Goal: Transaction & Acquisition: Obtain resource

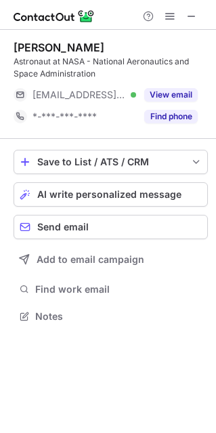
scroll to position [306, 215]
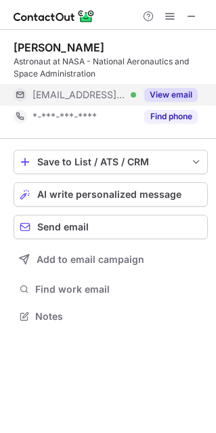
click at [179, 95] on button "View email" at bounding box center [170, 95] width 53 height 14
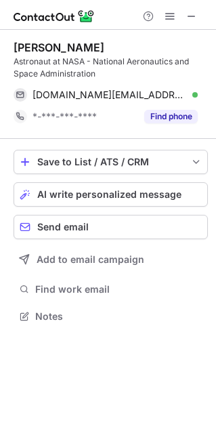
click at [184, 73] on div "Astronaut at NASA - National Aeronautics and Space Administration" at bounding box center [111, 68] width 194 height 24
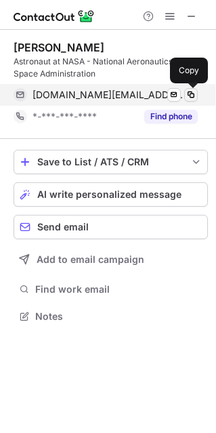
click at [192, 96] on span at bounding box center [191, 94] width 11 height 11
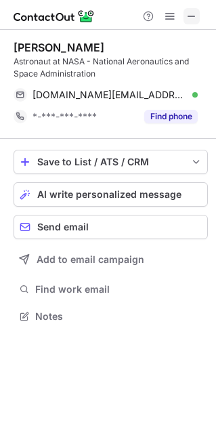
click at [192, 14] on span at bounding box center [191, 16] width 11 height 11
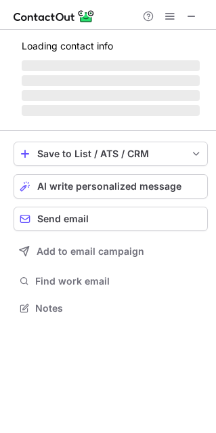
scroll to position [328, 215]
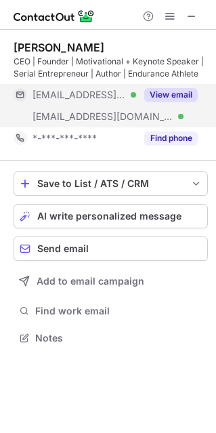
click at [176, 94] on button "View email" at bounding box center [170, 95] width 53 height 14
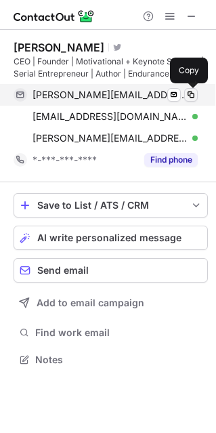
click at [188, 95] on span at bounding box center [191, 94] width 11 height 11
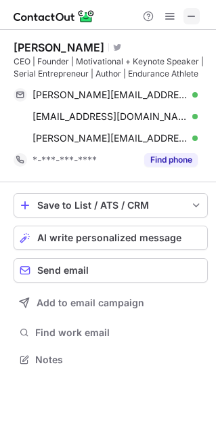
click at [196, 16] on span at bounding box center [191, 16] width 11 height 11
